Goal: Information Seeking & Learning: Learn about a topic

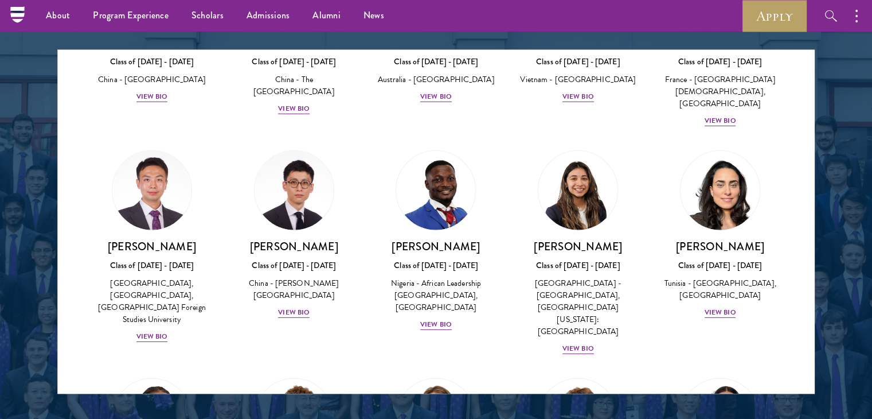
scroll to position [3492, 0]
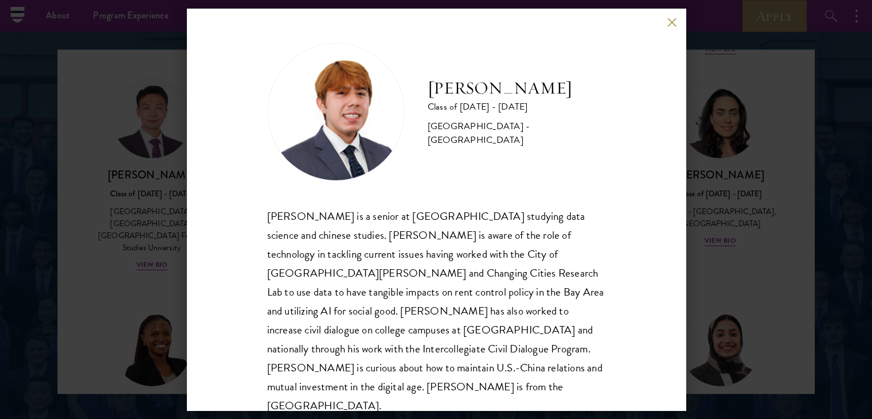
click at [431, 298] on div "[PERSON_NAME] Class of [DATE] - [DATE] [GEOGRAPHIC_DATA] - [GEOGRAPHIC_DATA] [P…" at bounding box center [436, 209] width 872 height 419
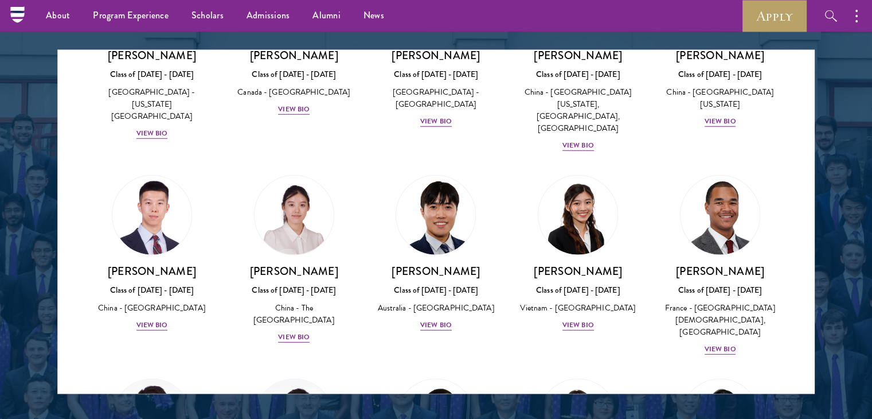
scroll to position [3190, 0]
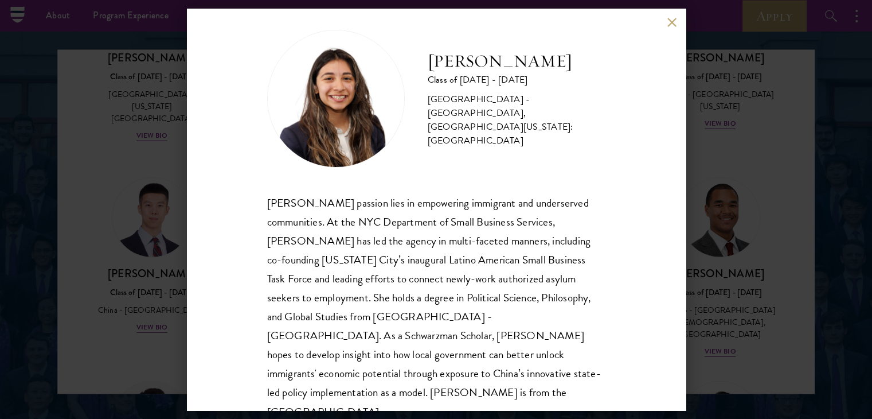
scroll to position [20, 0]
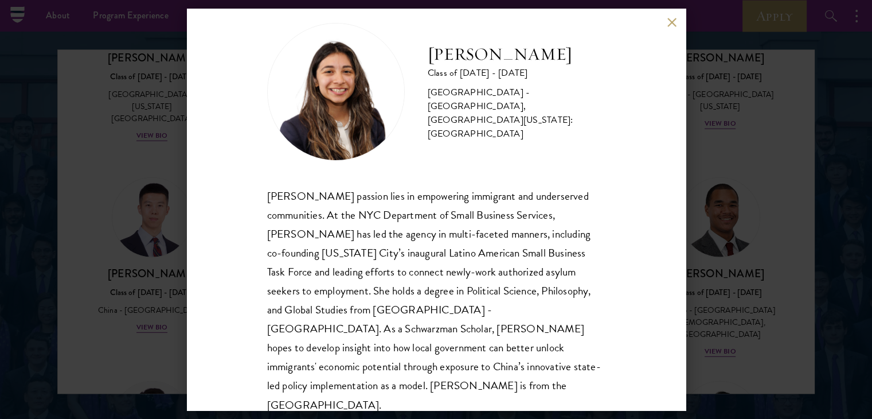
click at [431, 22] on button at bounding box center [673, 22] width 10 height 10
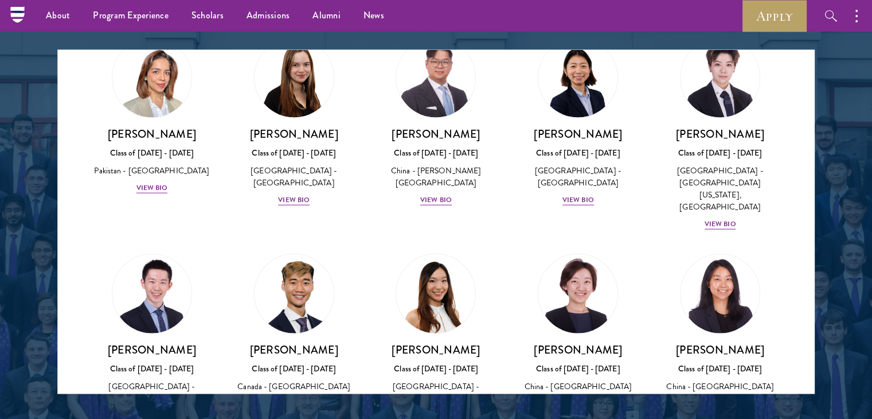
scroll to position [2897, 0]
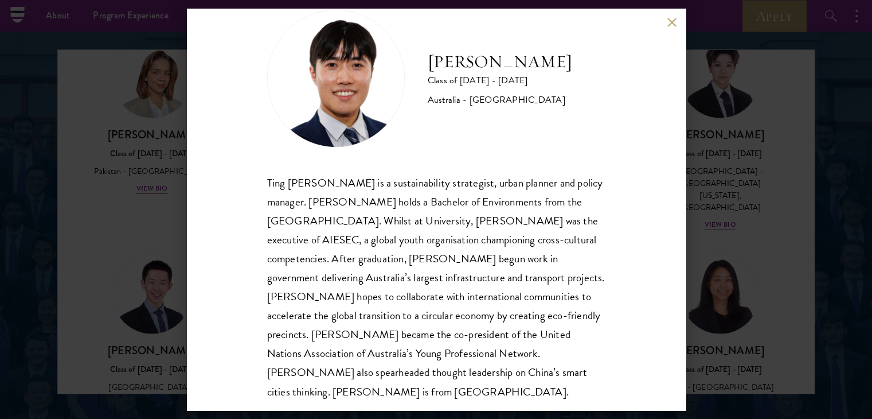
scroll to position [34, 0]
click at [431, 303] on div "[PERSON_NAME] Class of [DATE] - [DATE] [GEOGRAPHIC_DATA] - [GEOGRAPHIC_DATA] Ti…" at bounding box center [436, 209] width 872 height 419
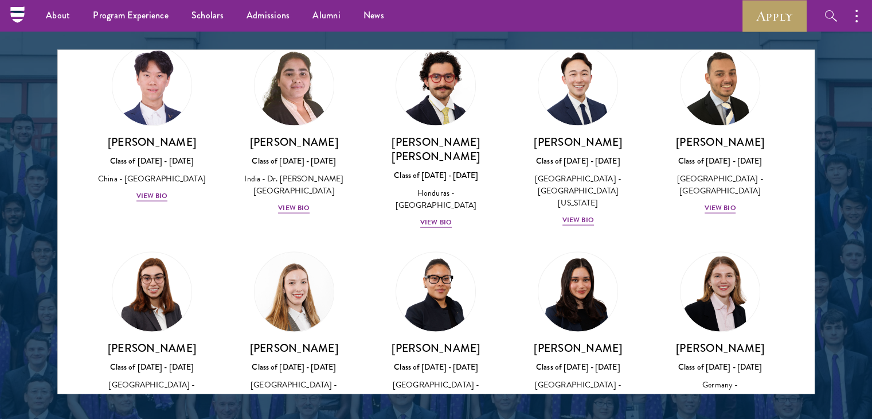
scroll to position [2481, 0]
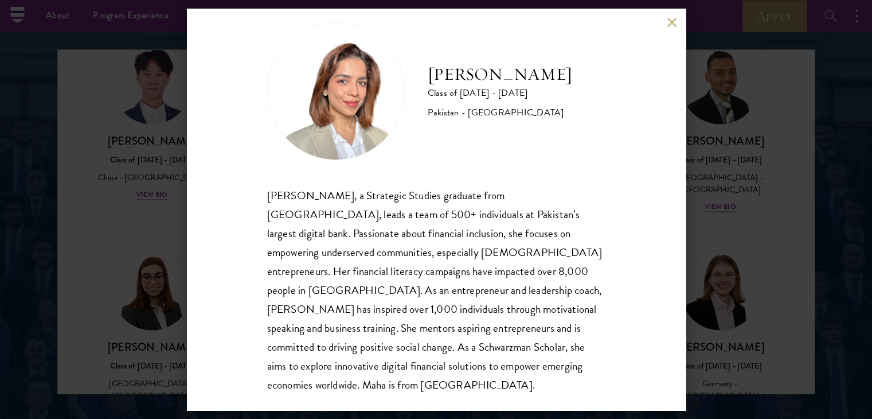
scroll to position [39, 0]
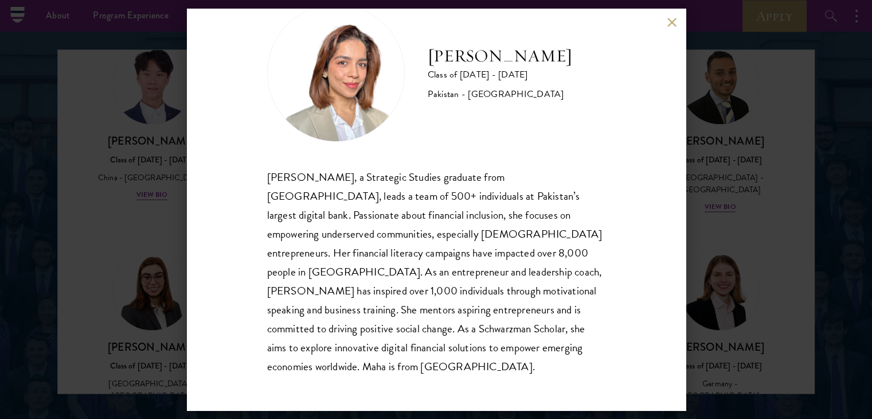
click at [431, 223] on div "[PERSON_NAME] Class of [DATE] - [DATE] Pakistan - [GEOGRAPHIC_DATA] [PERSON_NAM…" at bounding box center [436, 209] width 872 height 419
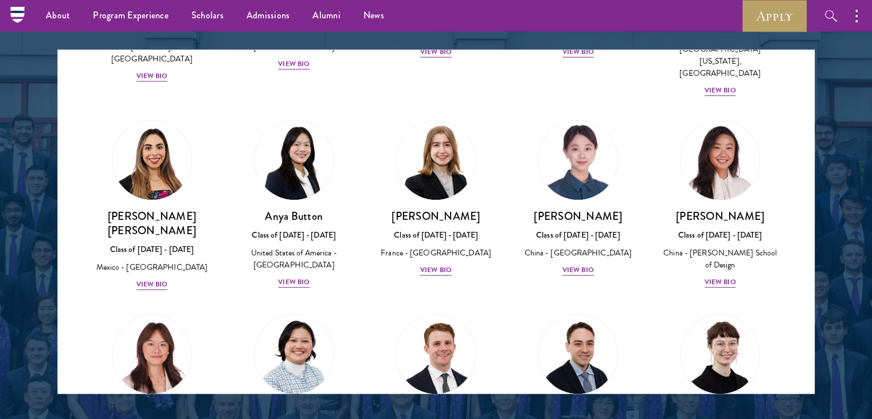
scroll to position [858, 0]
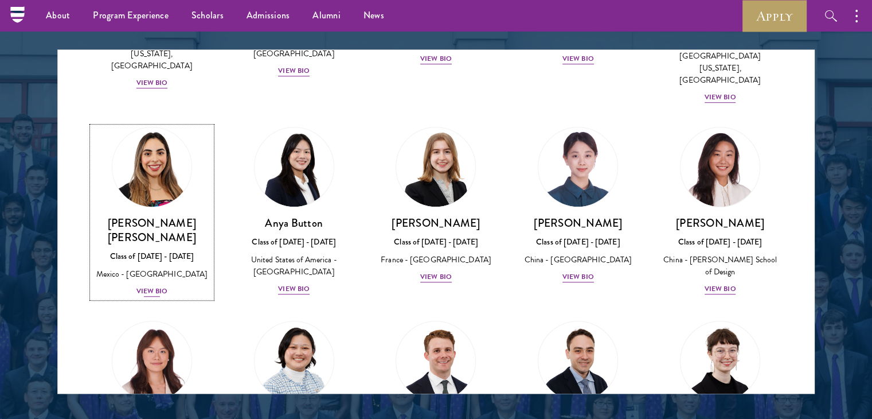
click at [146, 250] on div "Class of [DATE] - [DATE]" at bounding box center [151, 256] width 119 height 12
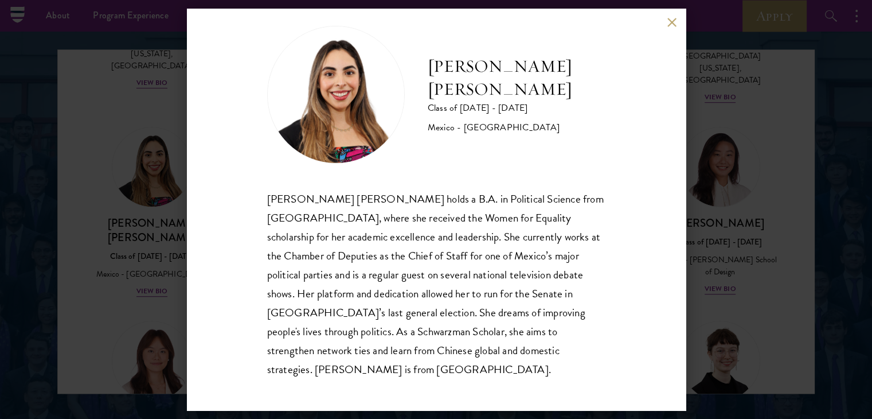
scroll to position [20, 0]
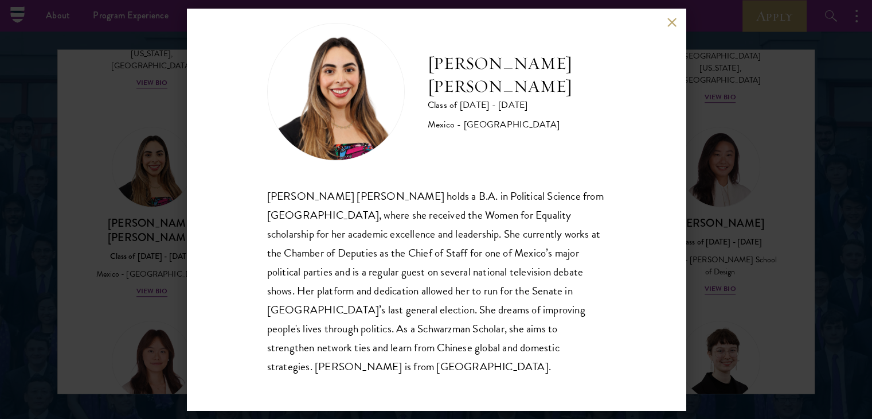
click at [431, 28] on div "[PERSON_NAME] [PERSON_NAME] Class of [DATE] - [DATE] [GEOGRAPHIC_DATA] - [GEOGR…" at bounding box center [436, 209] width 499 height 401
click at [431, 23] on button at bounding box center [673, 22] width 10 height 10
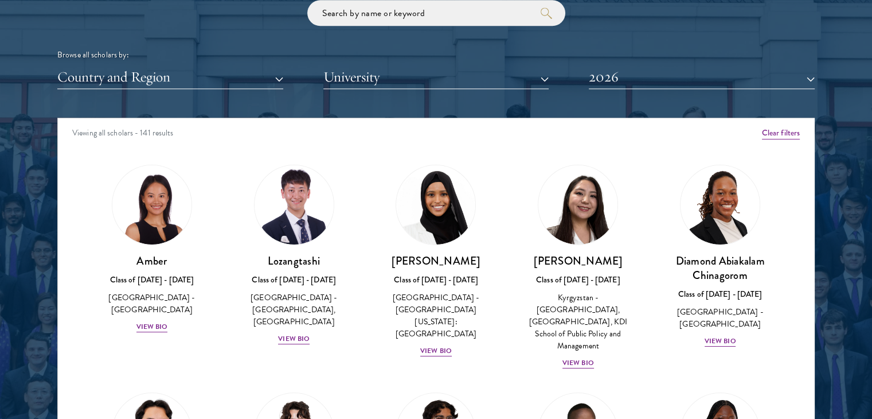
scroll to position [1406, 0]
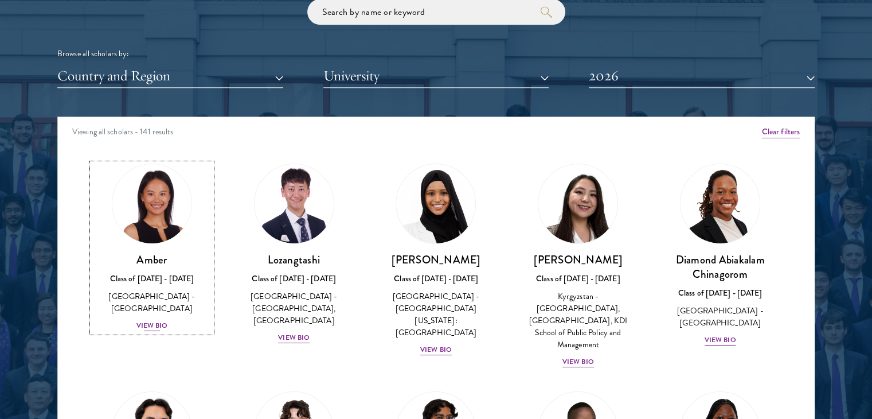
click at [154, 320] on div "View Bio" at bounding box center [152, 325] width 32 height 11
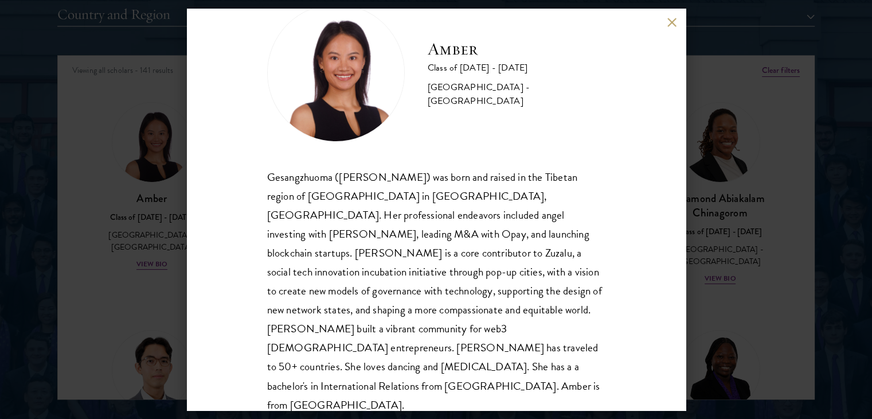
scroll to position [1476, 0]
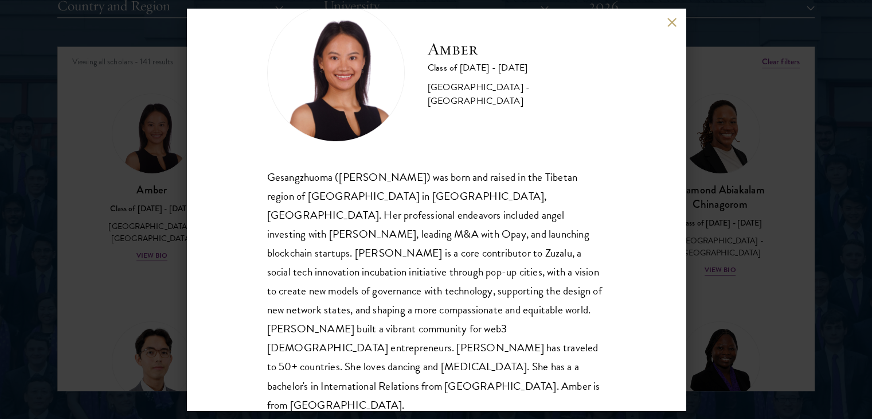
click at [431, 21] on button at bounding box center [673, 22] width 10 height 10
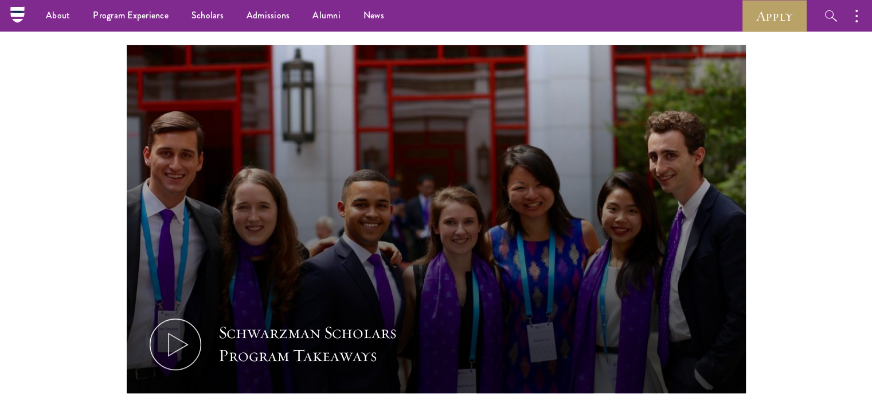
scroll to position [455, 0]
